Goal: Navigation & Orientation: Go to known website

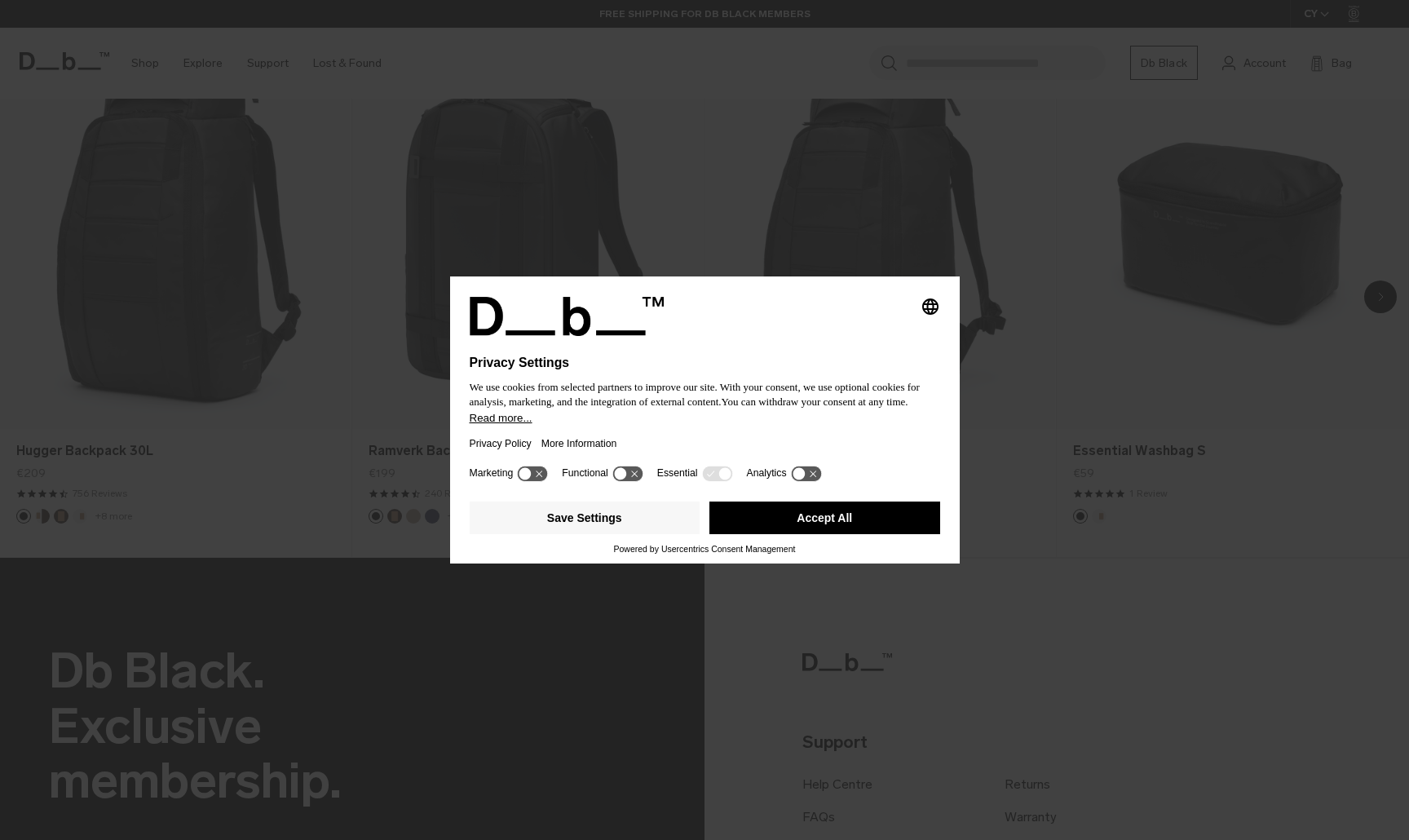
scroll to position [1284, 0]
